Goal: Complete application form

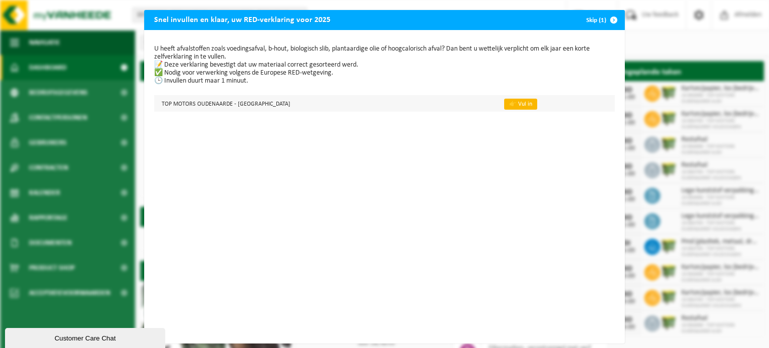
click at [504, 105] on link "👉 Vul in" at bounding box center [520, 104] width 33 height 11
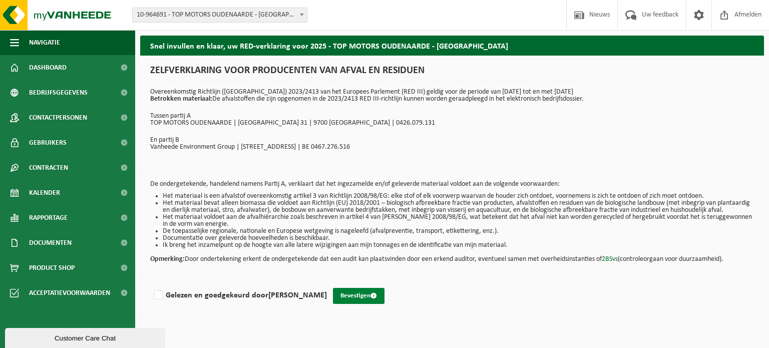
click at [372, 303] on button "Bevestigen" at bounding box center [359, 296] width 52 height 16
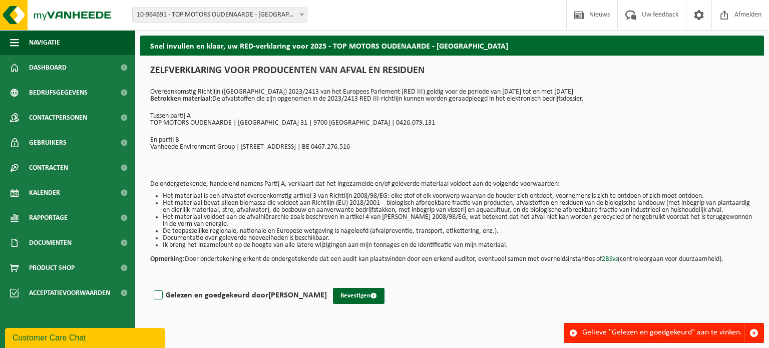
drag, startPoint x: 160, startPoint y: 300, endPoint x: 228, endPoint y: 295, distance: 68.3
click at [161, 300] on label "Gelezen en goedgekeurd door TOM VANDEGEHUCHTE" at bounding box center [239, 295] width 175 height 15
click at [327, 283] on input "Gelezen en goedgekeurd door TOM VANDEGEHUCHTE" at bounding box center [327, 282] width 1 height 1
checkbox input "true"
click at [385, 301] on button "Bevestigen" at bounding box center [359, 296] width 52 height 16
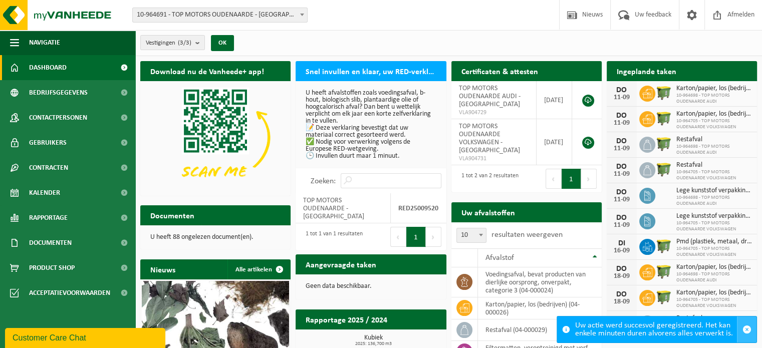
click at [747, 330] on span "button" at bounding box center [746, 329] width 9 height 9
